Goal: Find specific page/section: Find specific page/section

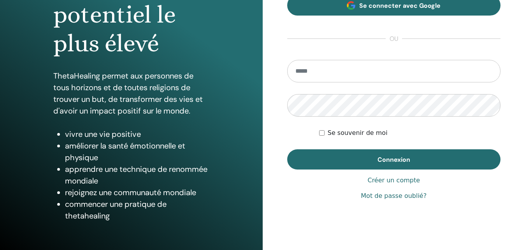
scroll to position [119, 0]
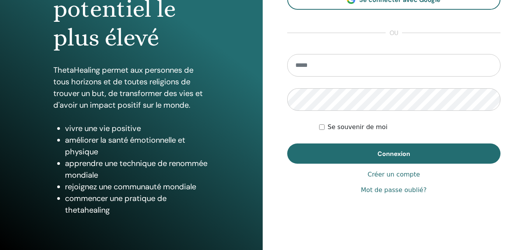
click at [316, 68] on input "email" at bounding box center [394, 65] width 214 height 23
click at [329, 61] on input "email" at bounding box center [394, 65] width 214 height 23
type input "**********"
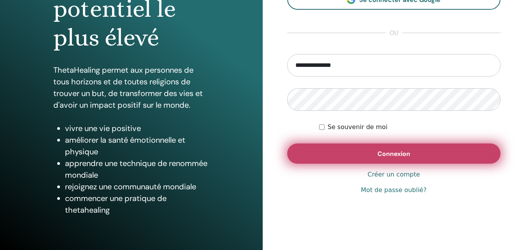
click at [355, 155] on button "Connexion" at bounding box center [394, 154] width 214 height 20
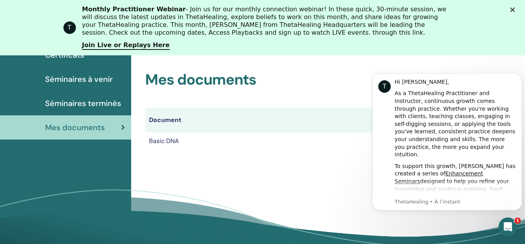
scroll to position [110, 0]
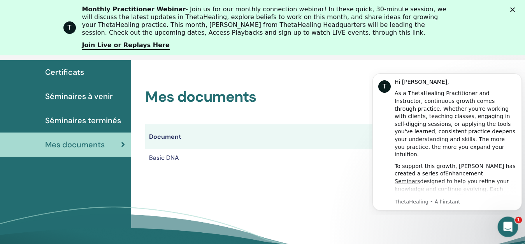
click at [506, 228] on icon "Ouvrir le Messenger Intercom" at bounding box center [506, 225] width 13 height 13
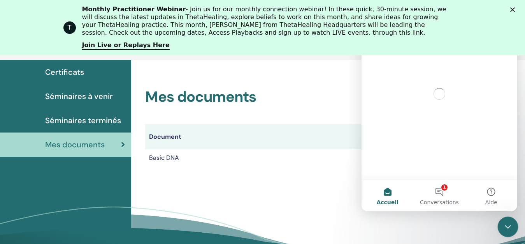
scroll to position [0, 0]
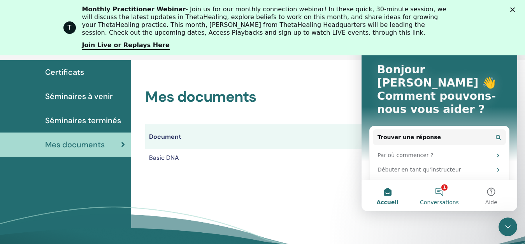
click at [437, 190] on button "1 Conversations" at bounding box center [439, 195] width 52 height 31
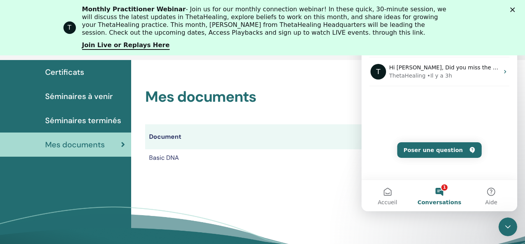
click at [314, 194] on div "Mes documents Document Manuels Certificats Basic DNA Certificat" at bounding box center [328, 172] width 394 height 224
click at [310, 200] on div "Mes documents Document Manuels Certificats Basic DNA Certificat" at bounding box center [328, 172] width 394 height 224
click at [515, 11] on icon "Fermer" at bounding box center [512, 9] width 5 height 5
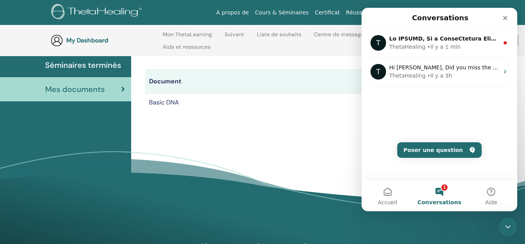
click at [278, 146] on div "Mes documents Document Manuels Certificats Basic DNA Certificat" at bounding box center [328, 117] width 394 height 224
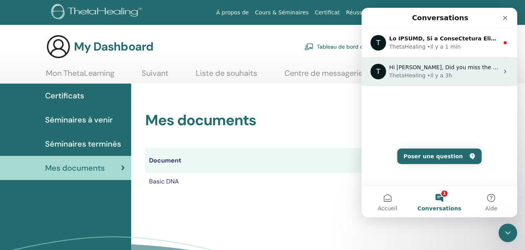
click at [437, 72] on div "• Il y a 3h" at bounding box center [439, 76] width 25 height 8
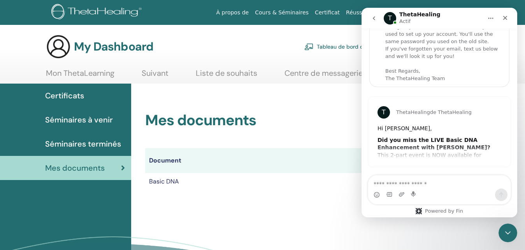
scroll to position [32, 0]
click at [507, 19] on icon "Fermer" at bounding box center [505, 18] width 6 height 6
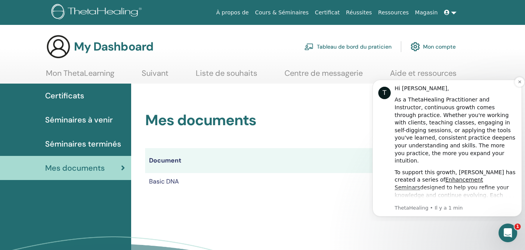
scroll to position [0, 0]
click at [339, 201] on div "Mes documents Document Manuels Certificats Basic DNA Certificat" at bounding box center [328, 199] width 394 height 231
click at [346, 134] on div "Mes documents Document Manuels Certificats Basic DNA Certificat" at bounding box center [307, 151] width 324 height 79
click at [350, 118] on h2 "Mes documents" at bounding box center [307, 121] width 324 height 18
click at [509, 53] on div "My Dashboard Tableau de bord du praticien Mon compte" at bounding box center [276, 46] width 498 height 25
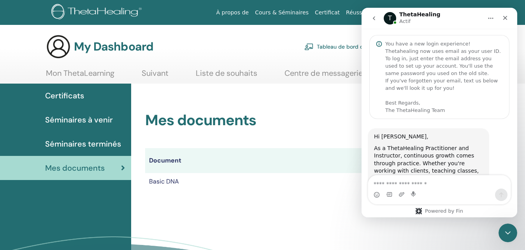
scroll to position [435, 0]
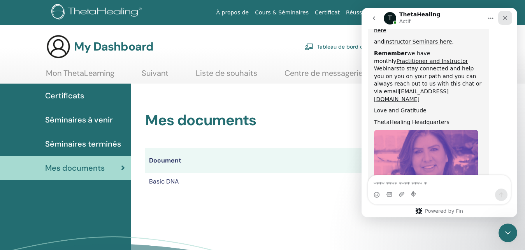
click at [507, 20] on icon "Fermer" at bounding box center [505, 18] width 4 height 4
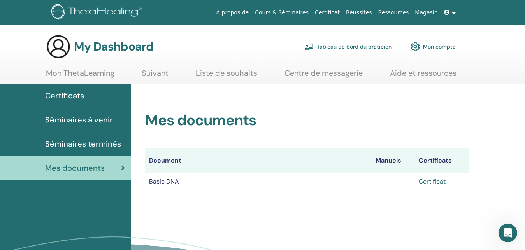
click at [431, 183] on link "Certificat" at bounding box center [432, 181] width 27 height 8
